Goal: Information Seeking & Learning: Find specific page/section

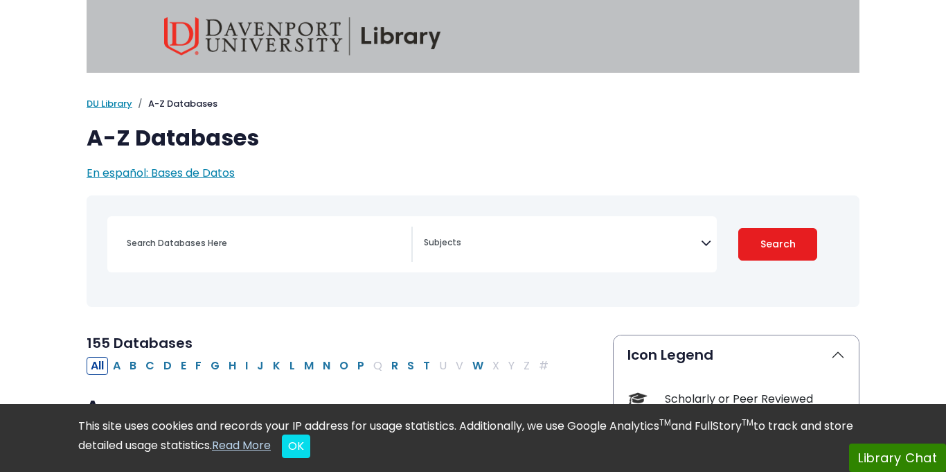
select select "Database Subject Filter"
click at [201, 245] on input "Search database by title or keyword" at bounding box center [264, 243] width 293 height 20
click at [345, 242] on input "pro" at bounding box center [264, 243] width 293 height 20
type input "p"
paste input "ProQuest All"
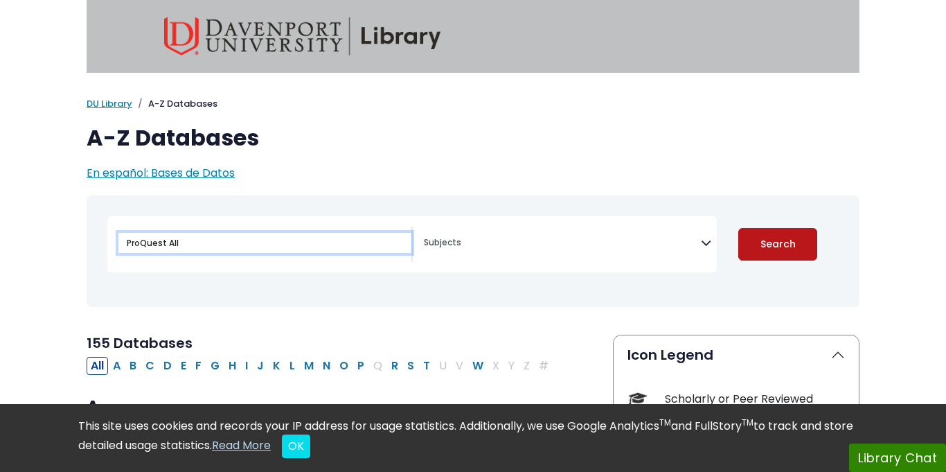
type input "ProQuest All"
click at [776, 234] on button "Search" at bounding box center [778, 244] width 79 height 33
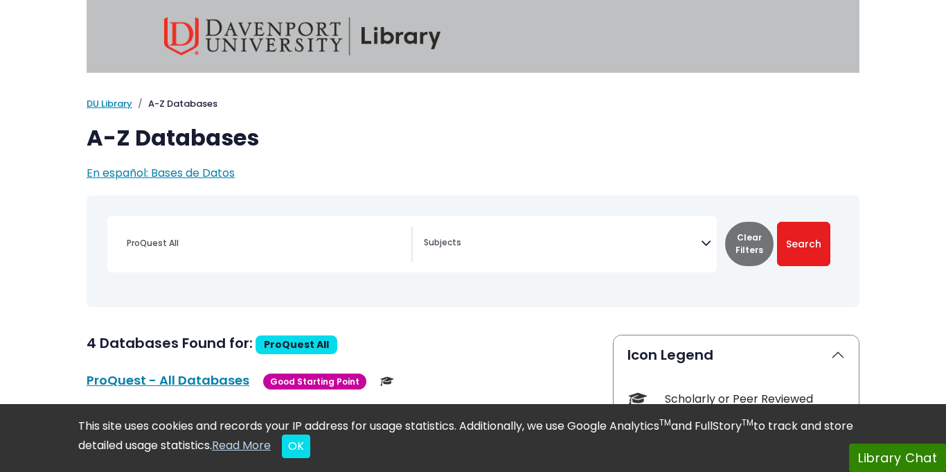
click at [689, 248] on textarea "Search" at bounding box center [562, 243] width 277 height 11
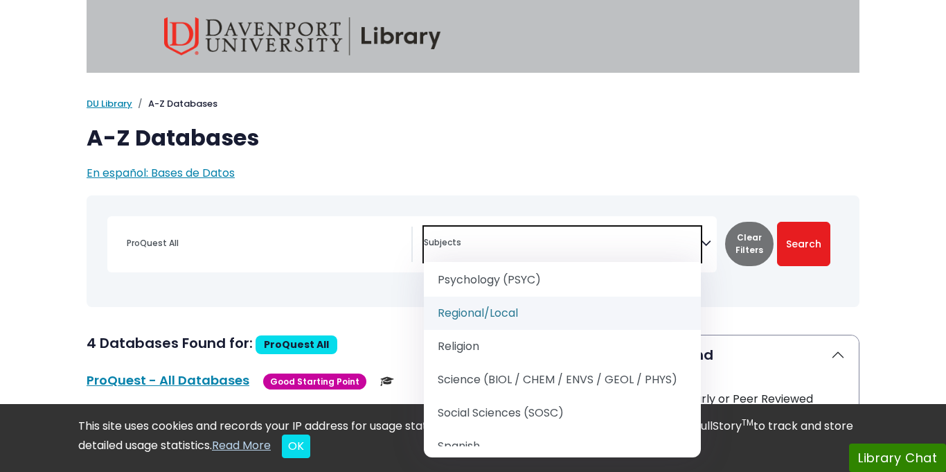
scroll to position [1624, 0]
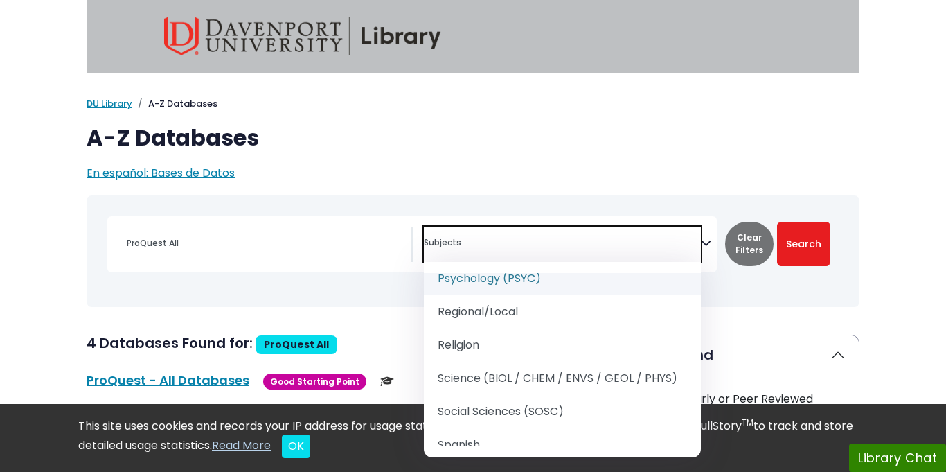
select select "232691"
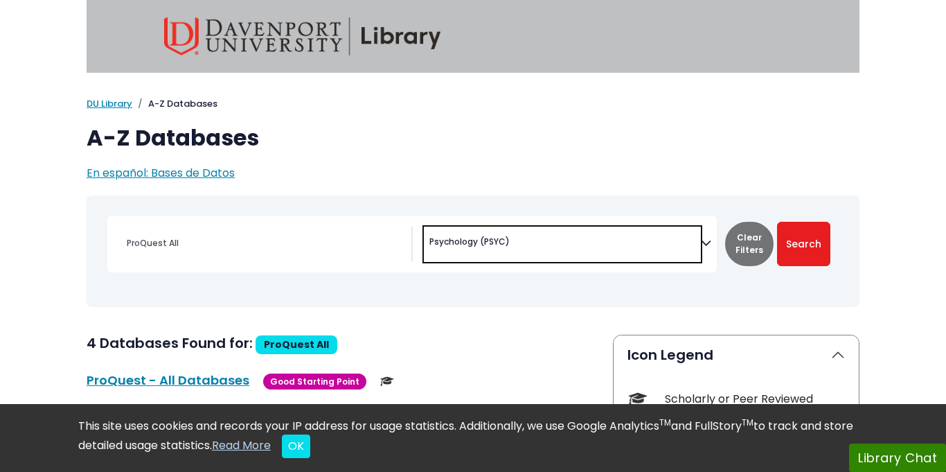
scroll to position [865, 0]
click at [802, 256] on button "Search" at bounding box center [803, 244] width 53 height 44
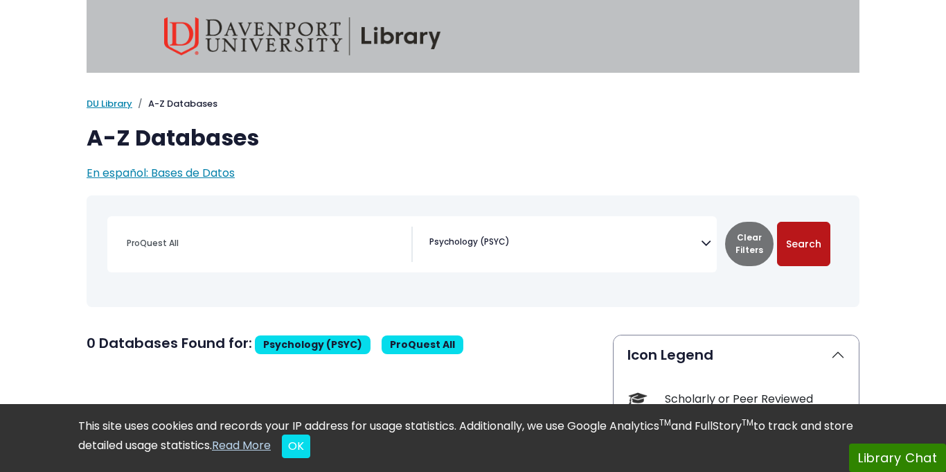
click at [802, 256] on button "Search" at bounding box center [803, 244] width 53 height 44
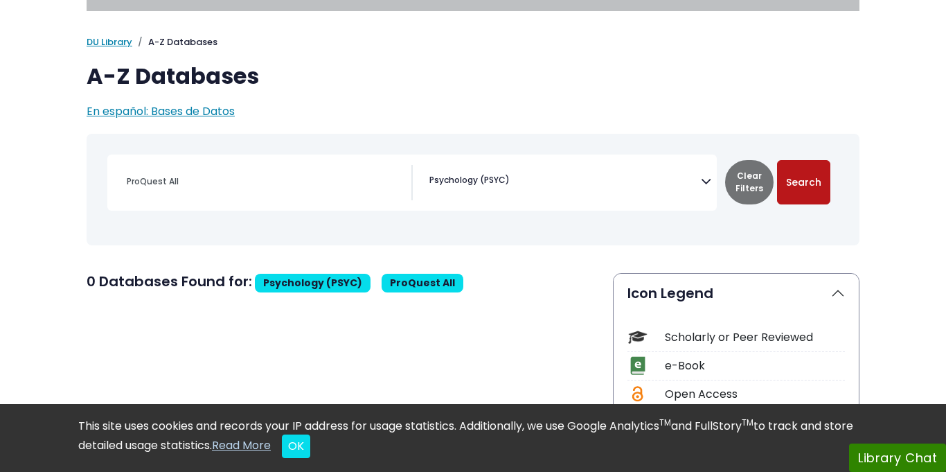
scroll to position [64, 0]
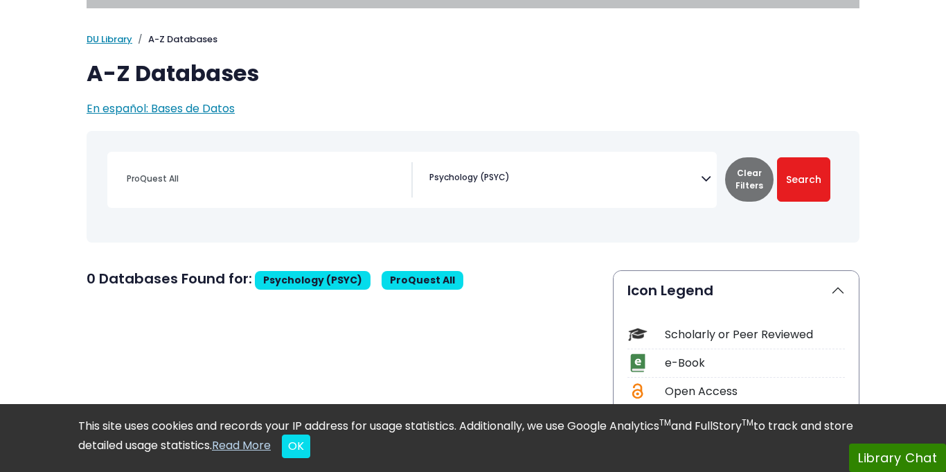
click at [533, 175] on span "× Psychology (PSYC)" at bounding box center [562, 179] width 277 height 35
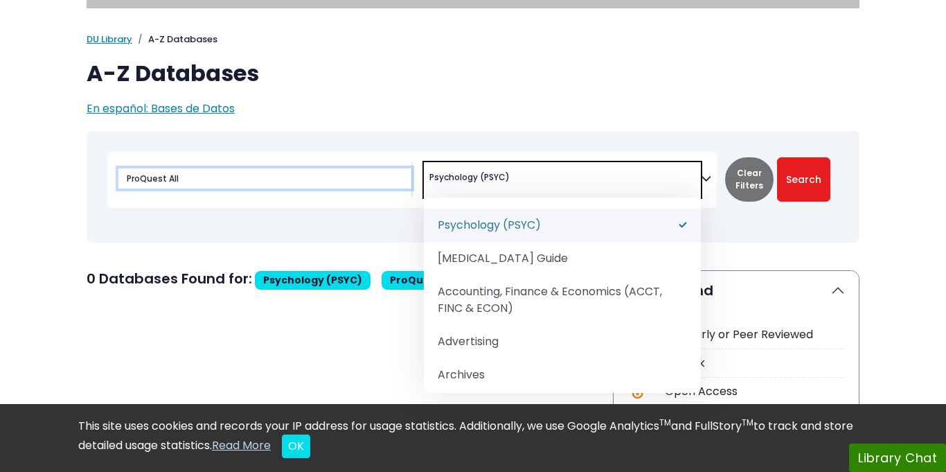
click at [271, 188] on input "ProQuest All" at bounding box center [264, 178] width 293 height 20
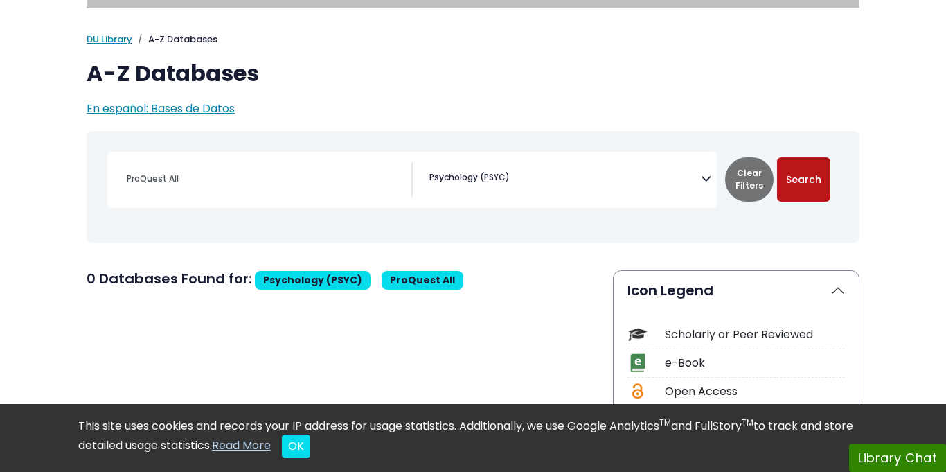
click at [826, 164] on button "Search" at bounding box center [803, 179] width 53 height 44
click at [540, 179] on span "× Psychology (PSYC)" at bounding box center [562, 179] width 277 height 35
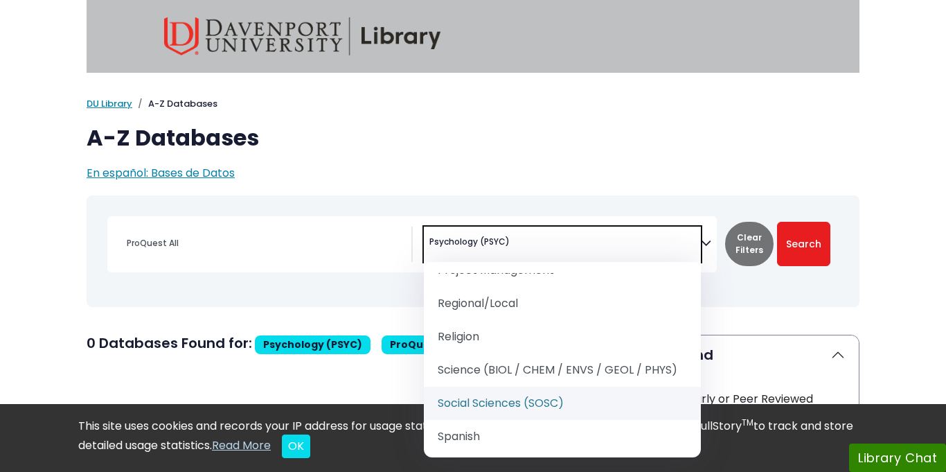
scroll to position [1855, 0]
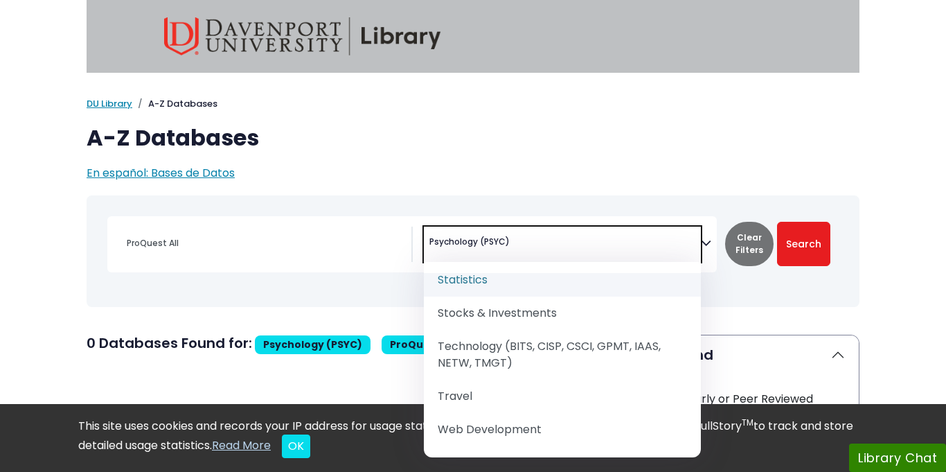
click at [506, 244] on span "Psychology (PSYC)" at bounding box center [470, 242] width 80 height 12
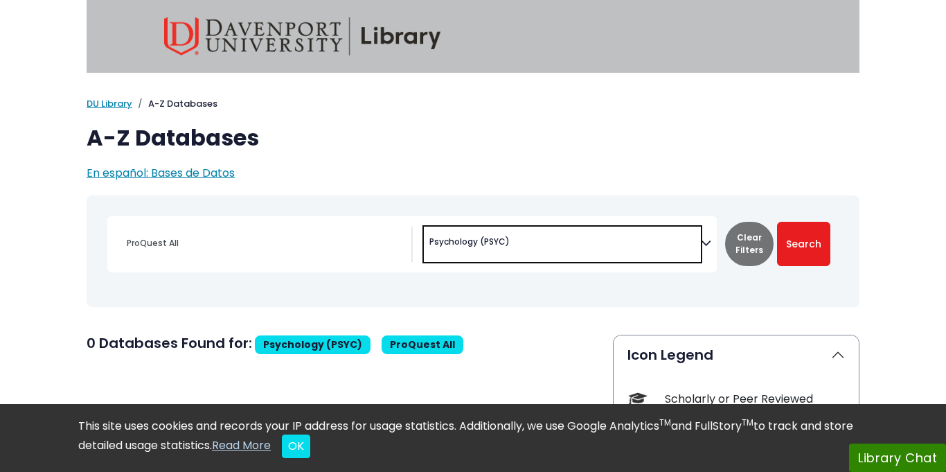
click at [506, 244] on span "Psychology (PSYC)" at bounding box center [470, 242] width 80 height 12
click at [797, 237] on button "Search" at bounding box center [803, 244] width 53 height 44
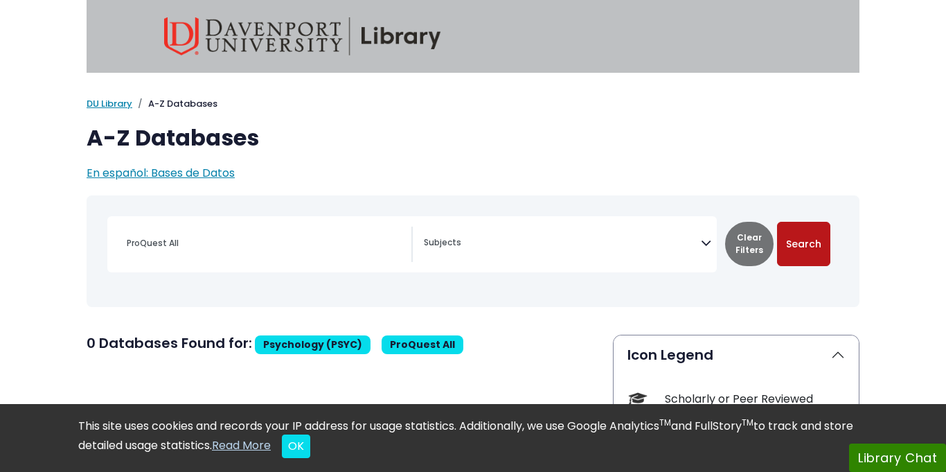
select select "Database Subject Filter"
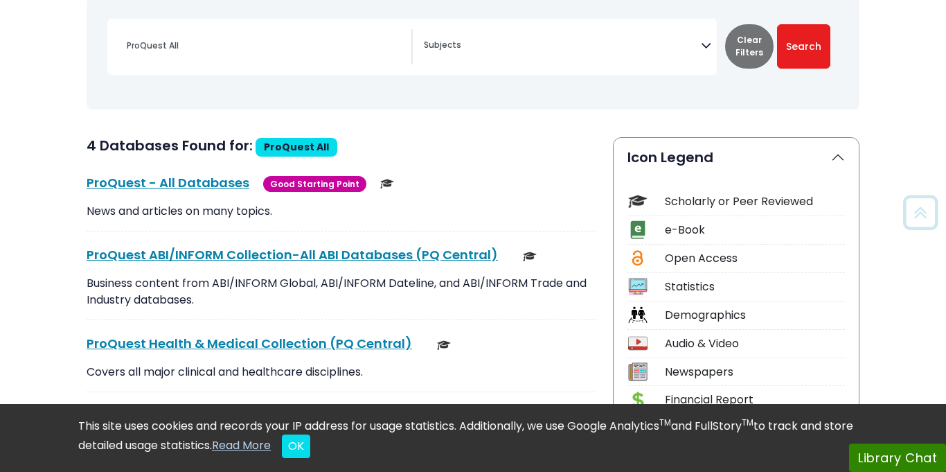
scroll to position [198, 0]
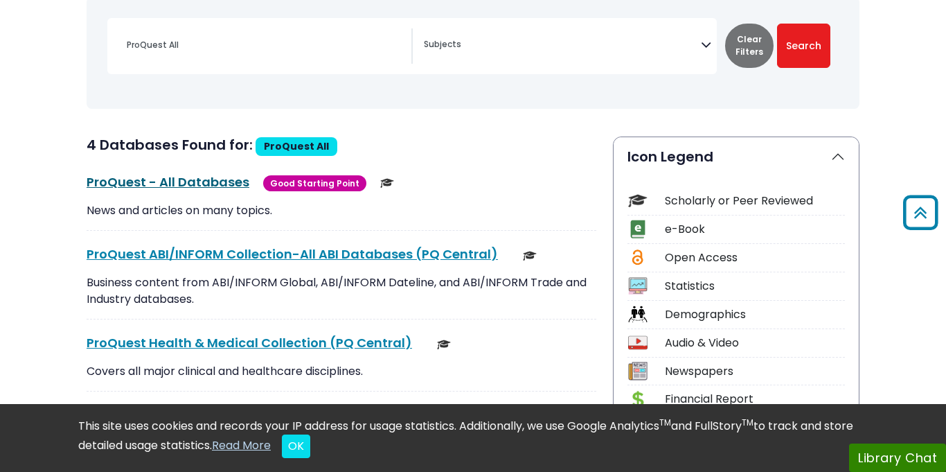
click at [213, 185] on link "ProQuest - All Databases This link opens in a new window" at bounding box center [168, 181] width 163 height 17
